Goal: Check status

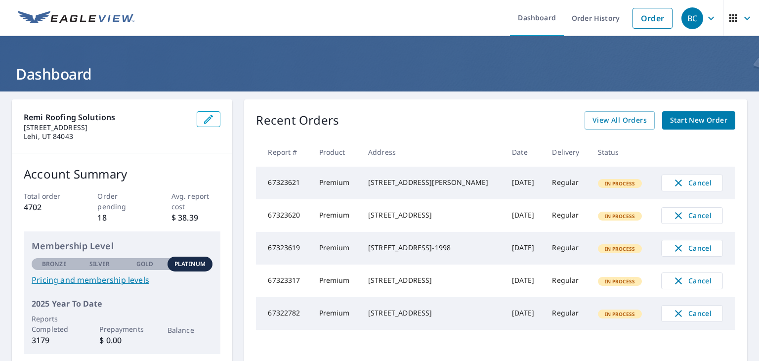
scroll to position [118, 0]
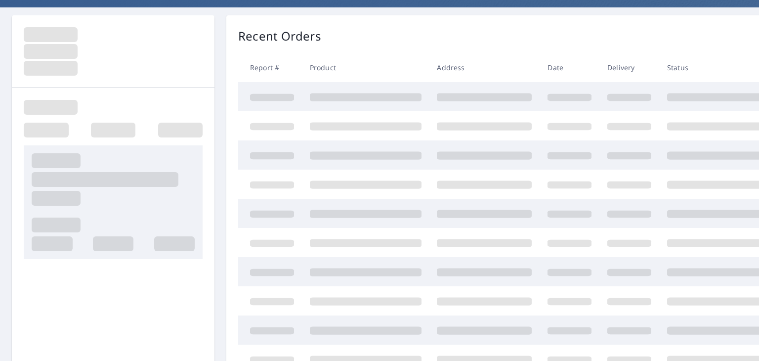
scroll to position [99, 0]
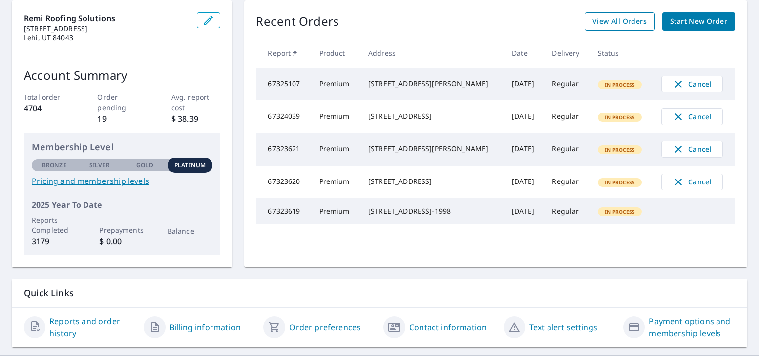
click at [624, 22] on span "View All Orders" at bounding box center [620, 21] width 54 height 12
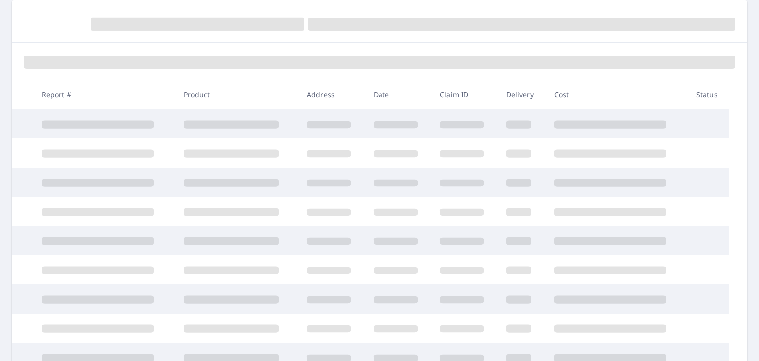
scroll to position [99, 0]
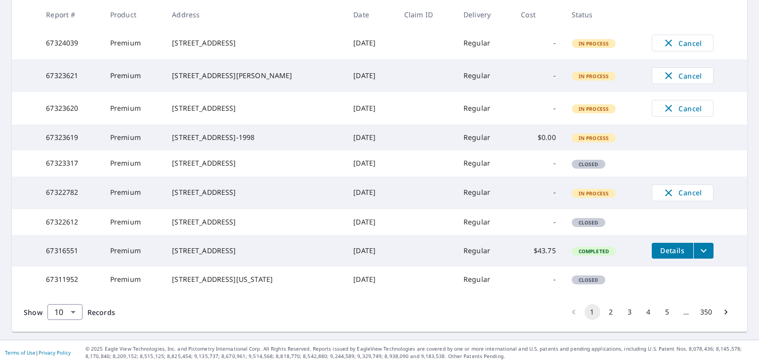
scroll to position [138, 0]
